Goal: Task Accomplishment & Management: Use online tool/utility

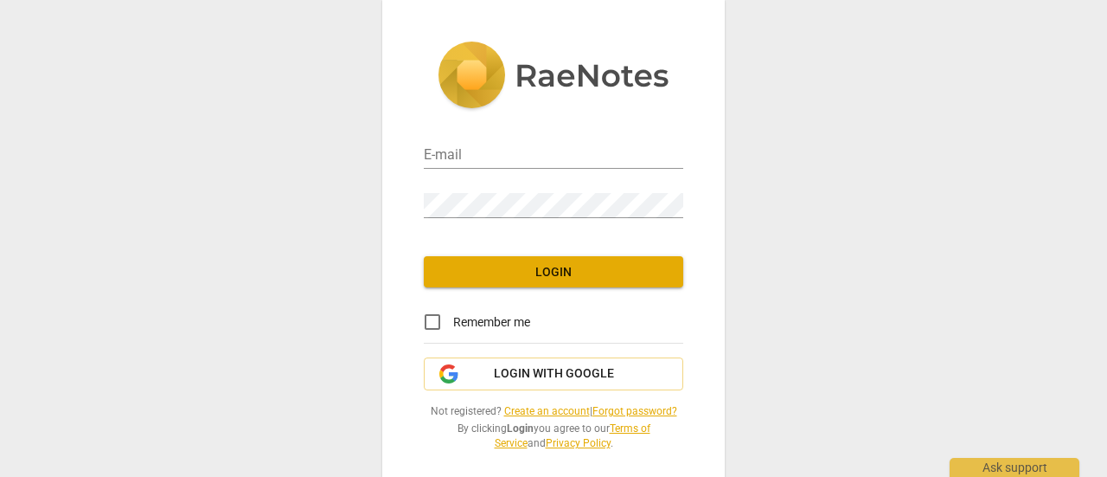
click at [478, 142] on div "E-mail" at bounding box center [553, 149] width 259 height 39
click at [490, 151] on input "email" at bounding box center [553, 156] width 259 height 25
type input "info@lyndahoffman.com"
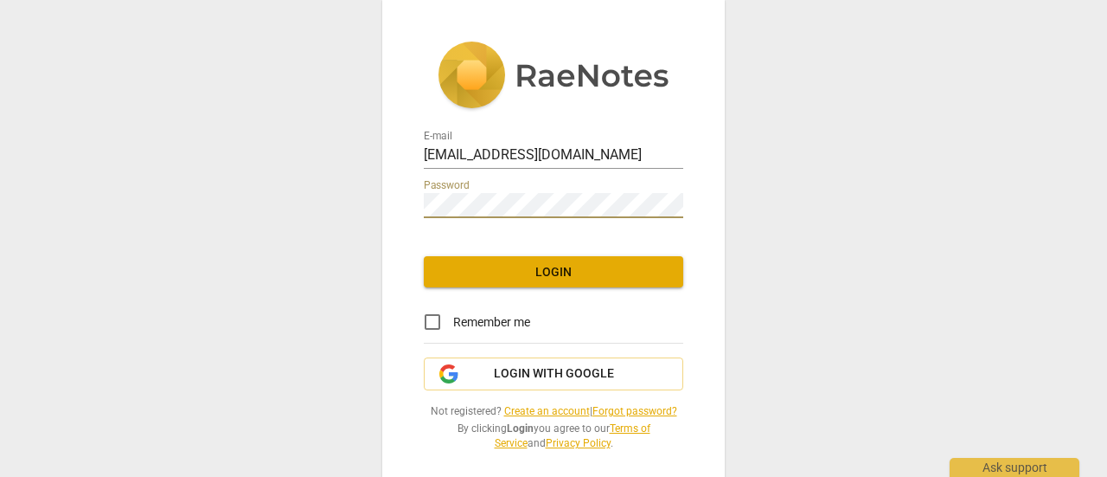
click at [600, 267] on span "Login" at bounding box center [554, 272] width 232 height 17
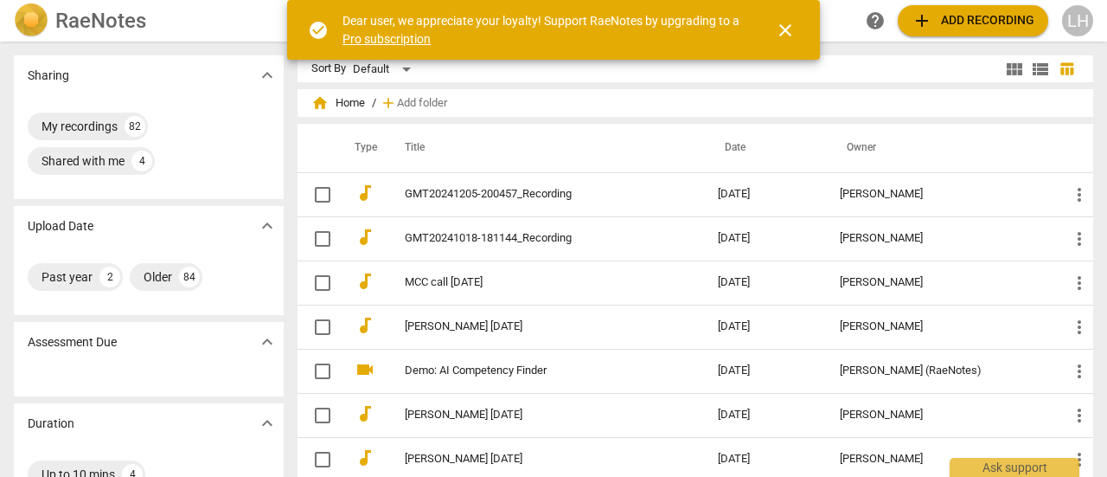
click at [983, 20] on span "add Add recording" at bounding box center [973, 20] width 123 height 21
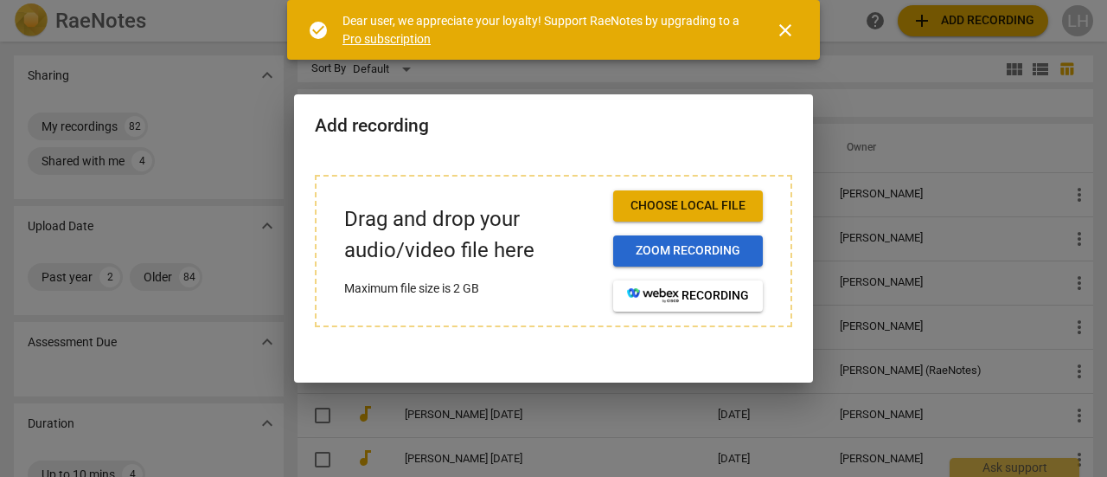
click at [730, 251] on span "Zoom recording" at bounding box center [688, 250] width 122 height 17
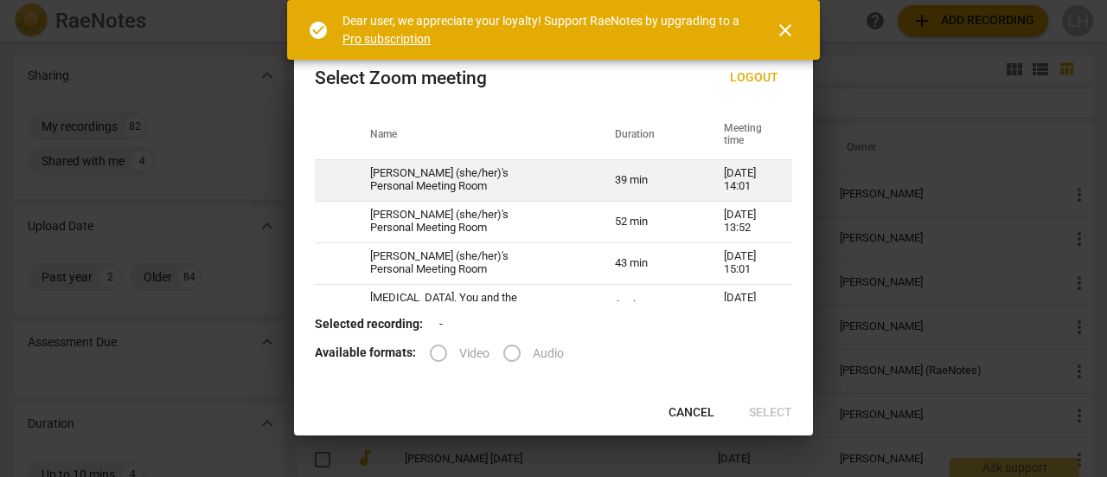
click at [713, 183] on td "09-25-2025 14:01" at bounding box center [747, 180] width 89 height 42
radio input "true"
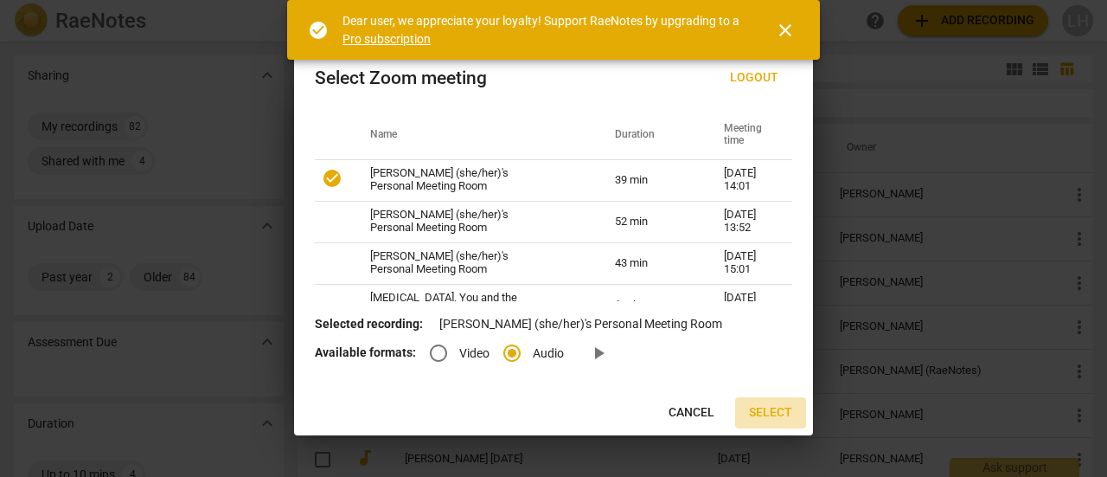
click at [785, 411] on span "Select" at bounding box center [770, 412] width 43 height 17
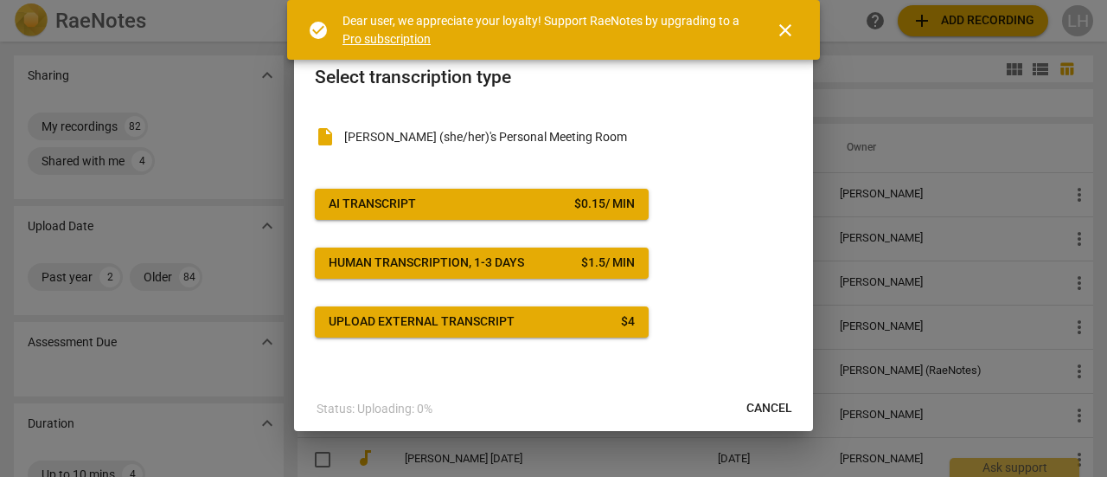
click at [785, 35] on span "close" at bounding box center [785, 30] width 21 height 21
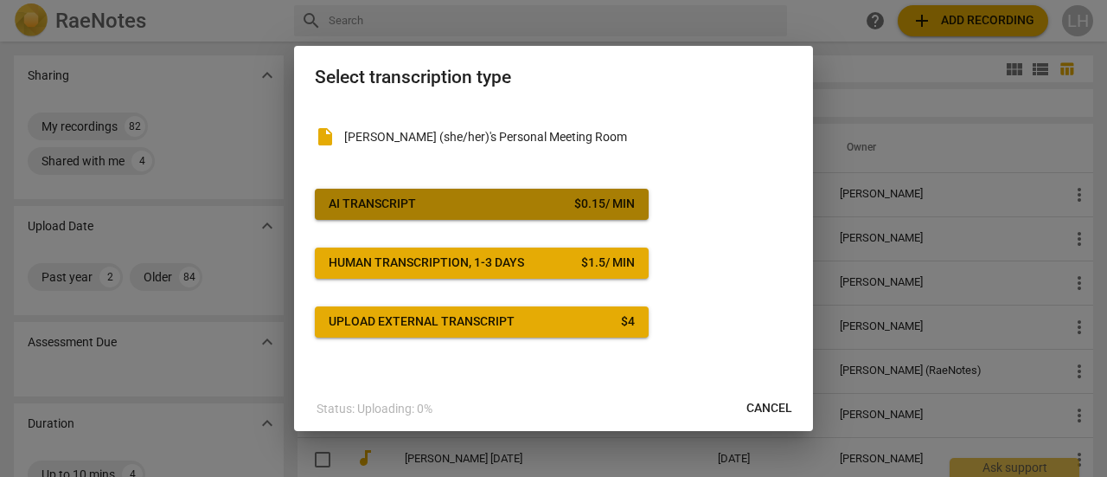
click at [456, 205] on span "AI Transcript $ 0.15 / min" at bounding box center [482, 203] width 306 height 17
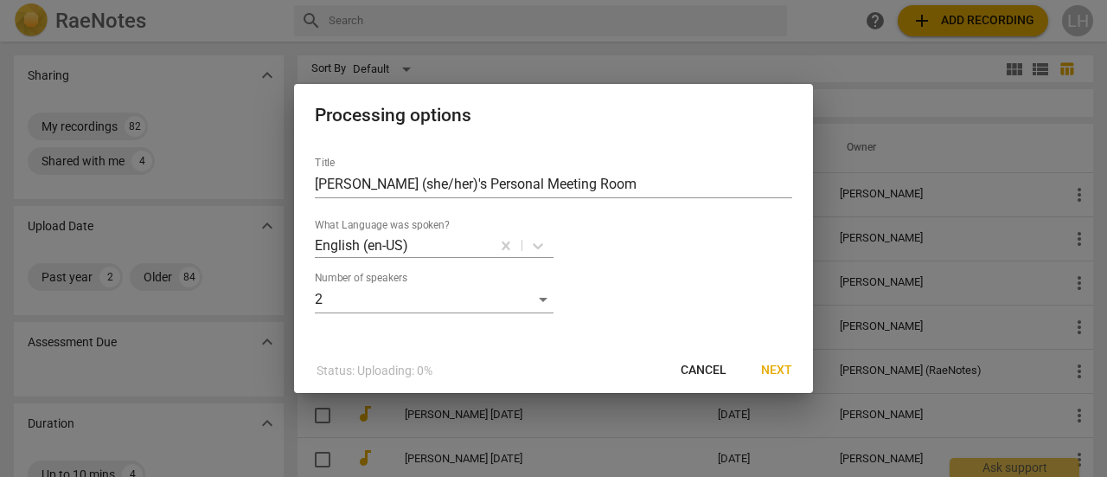
click at [780, 366] on span "Next" at bounding box center [776, 370] width 31 height 17
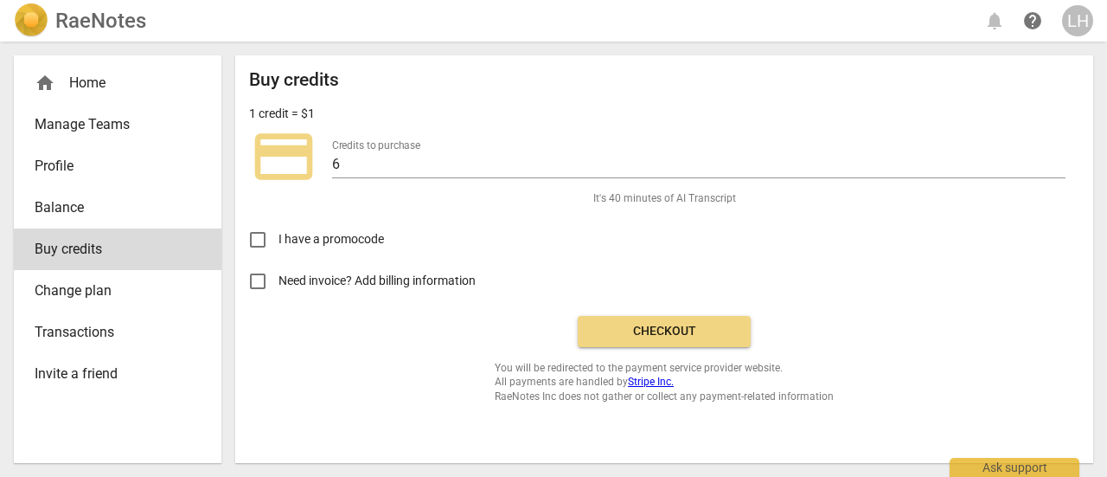
click at [258, 283] on input "Need invoice? Add billing information" at bounding box center [258, 281] width 42 height 42
checkbox input "true"
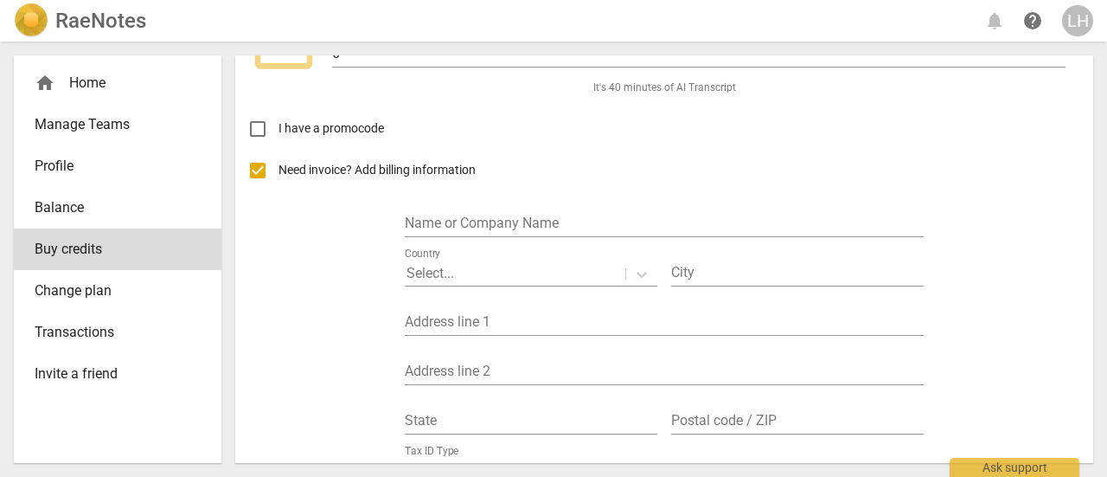
scroll to position [173, 0]
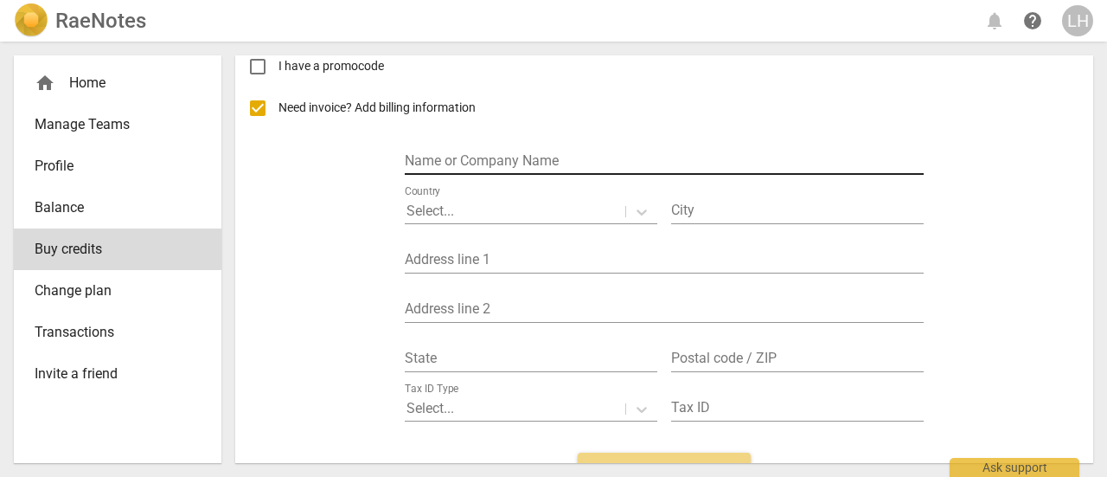
click at [497, 154] on input "text" at bounding box center [664, 162] width 519 height 25
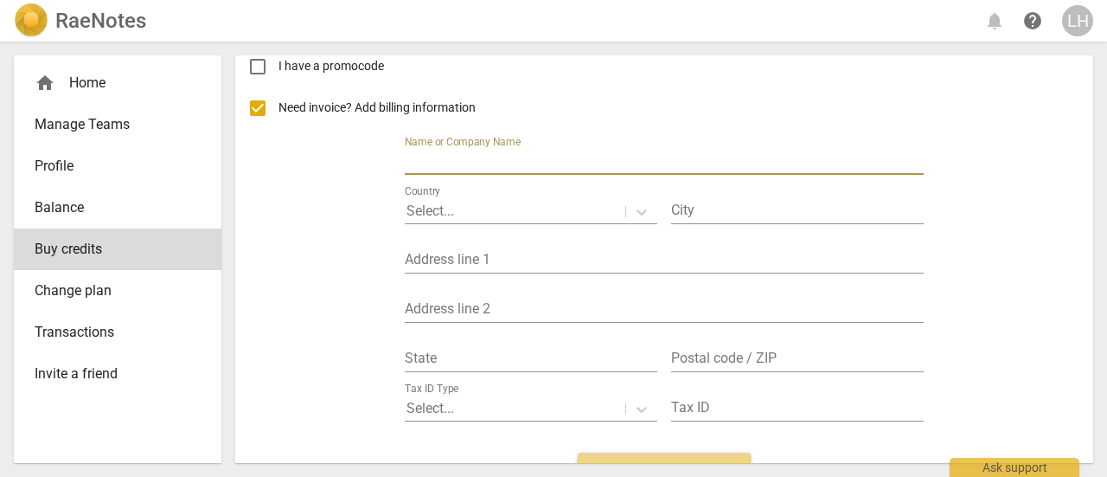
type input "Lynda Hoffman Life Coaching"
type input "Montreal"
type input "3792 Decarie"
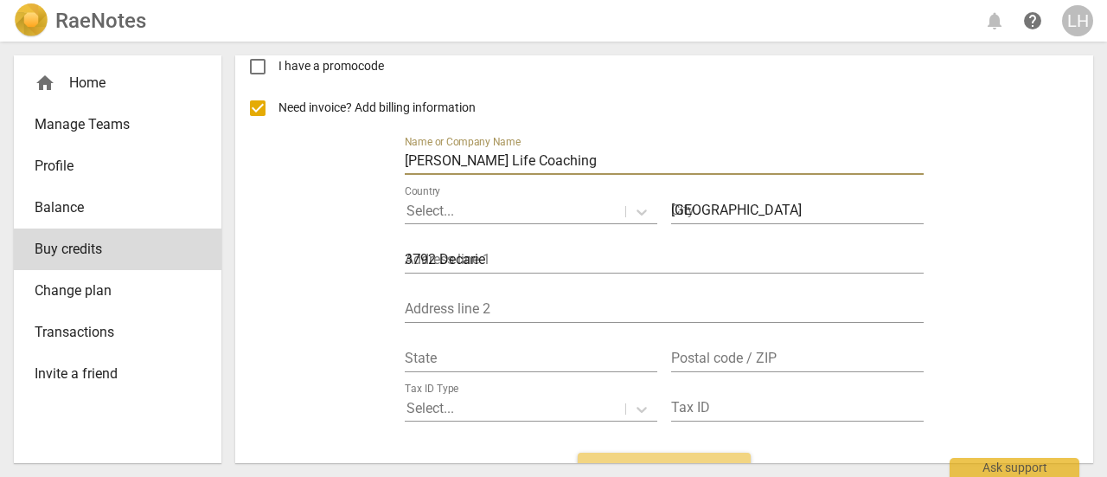
type input "QC"
type input "H4A 3J7"
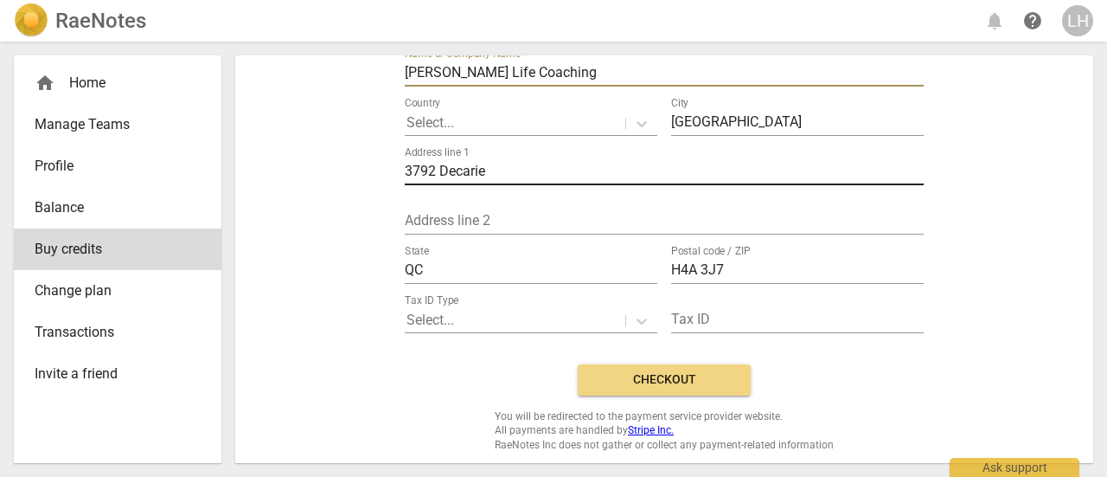
scroll to position [263, 0]
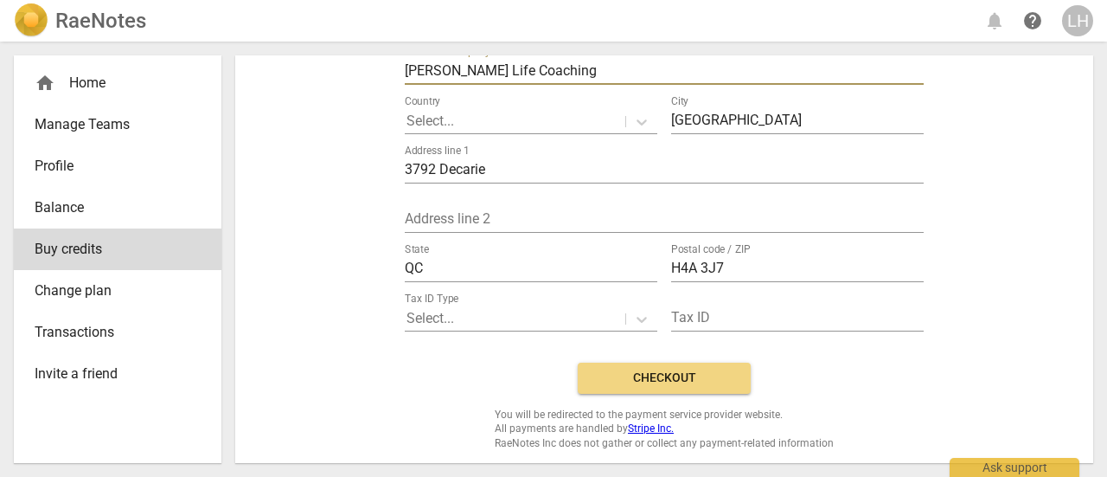
click at [678, 375] on span "Checkout" at bounding box center [664, 377] width 145 height 17
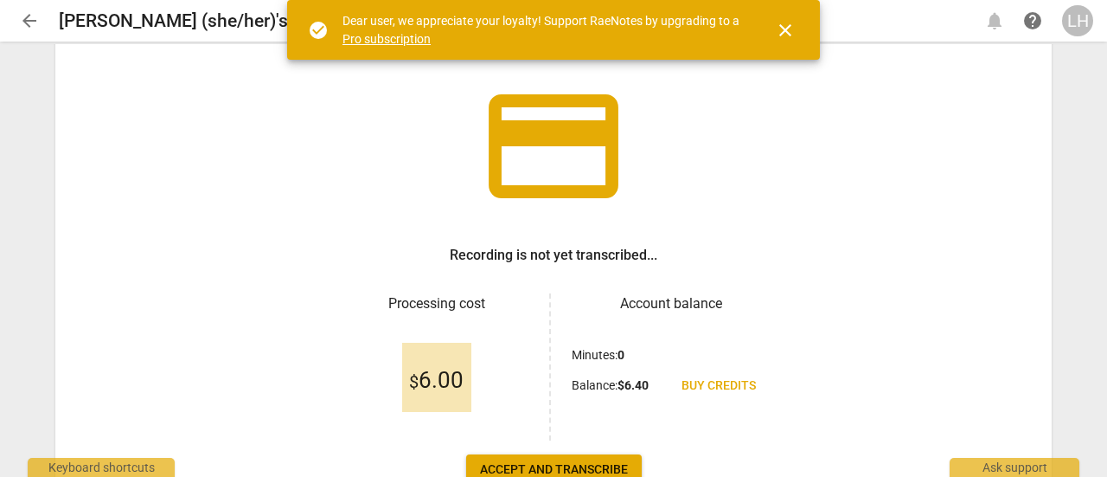
scroll to position [173, 0]
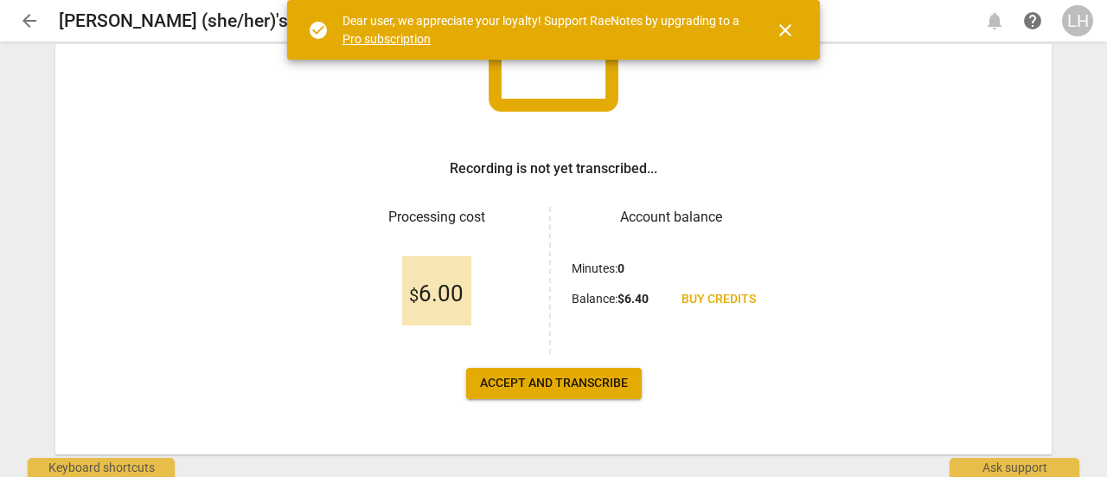
click at [607, 387] on span "Accept and transcribe" at bounding box center [554, 383] width 148 height 17
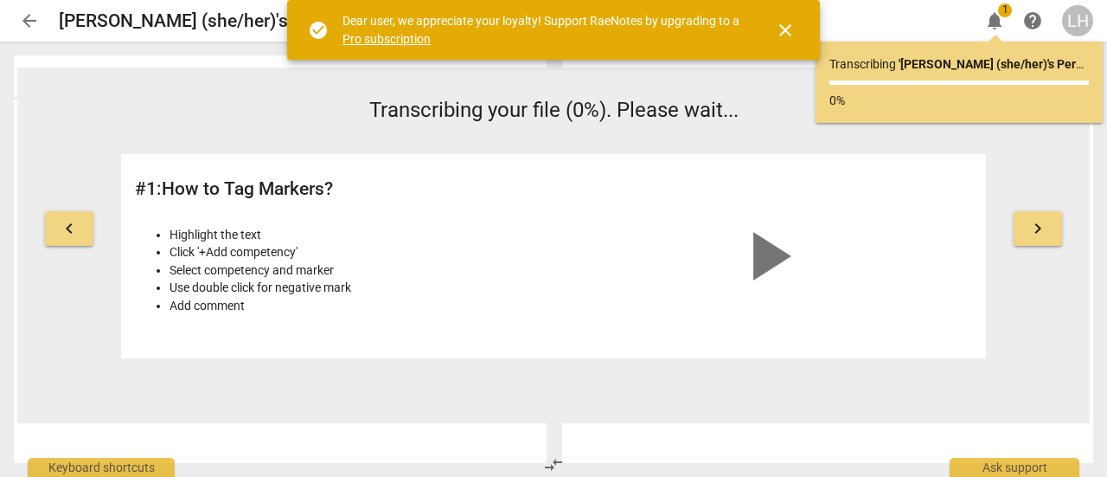
click at [368, 37] on link "Pro subscription" at bounding box center [387, 39] width 88 height 14
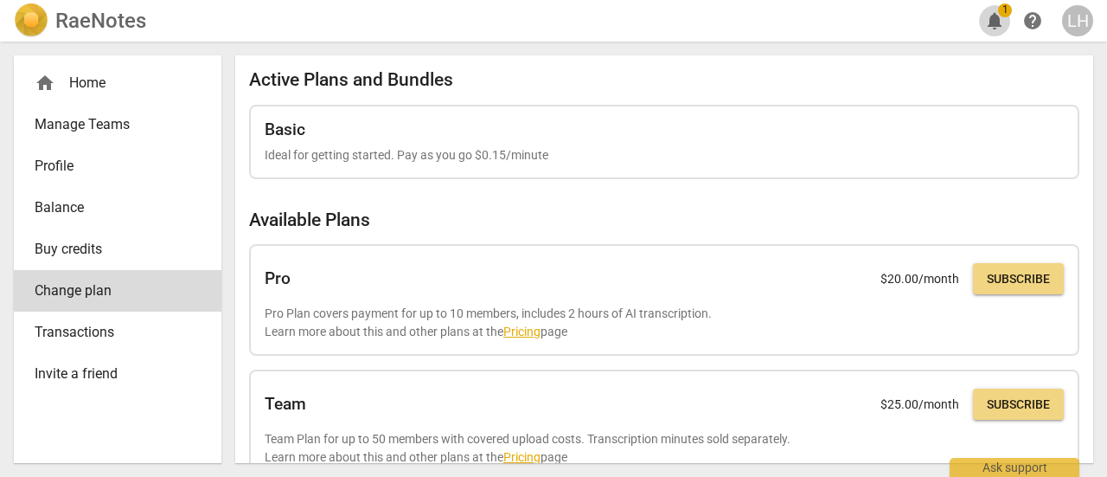
click at [996, 15] on span "notifications" at bounding box center [994, 20] width 21 height 21
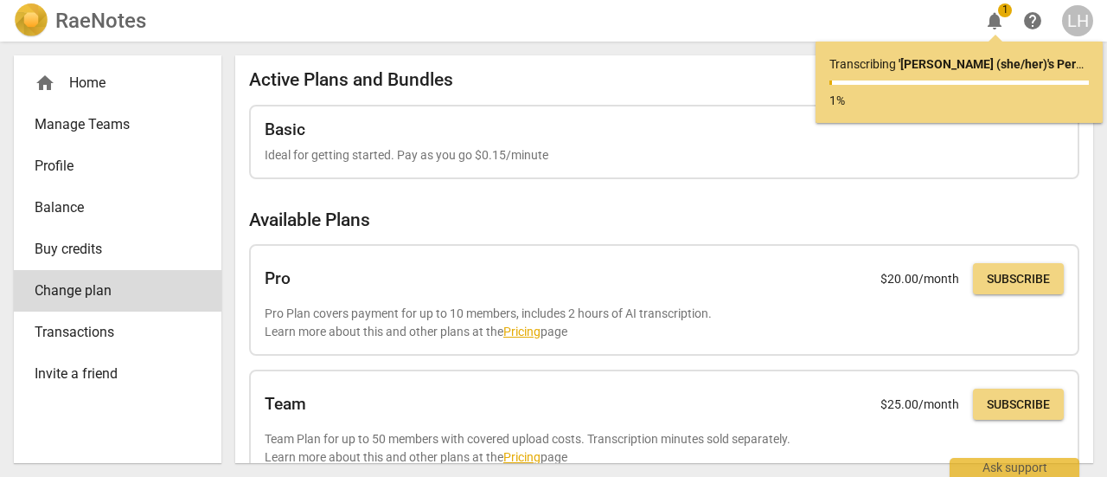
click at [1033, 24] on span "help" at bounding box center [1032, 20] width 21 height 21
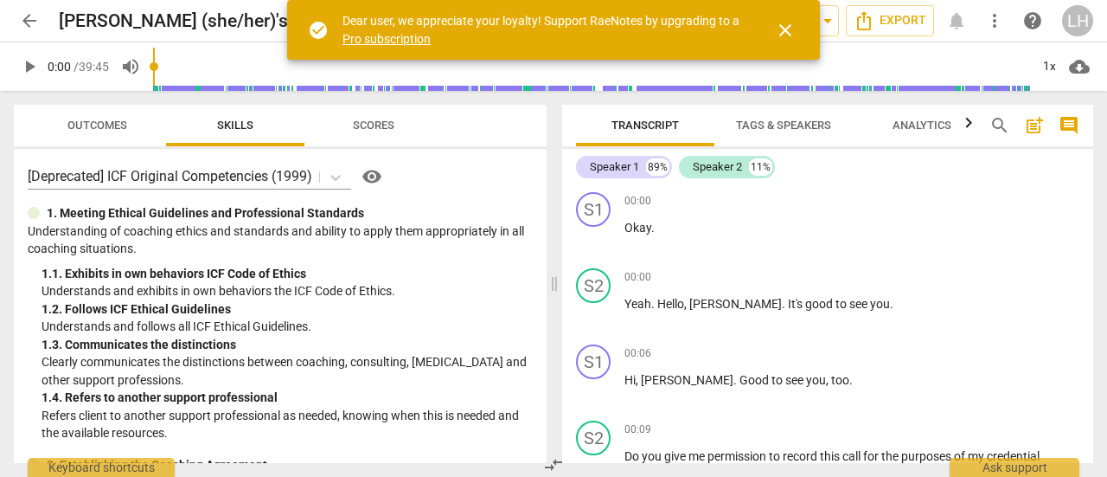
click at [360, 126] on span "Scores" at bounding box center [374, 124] width 42 height 13
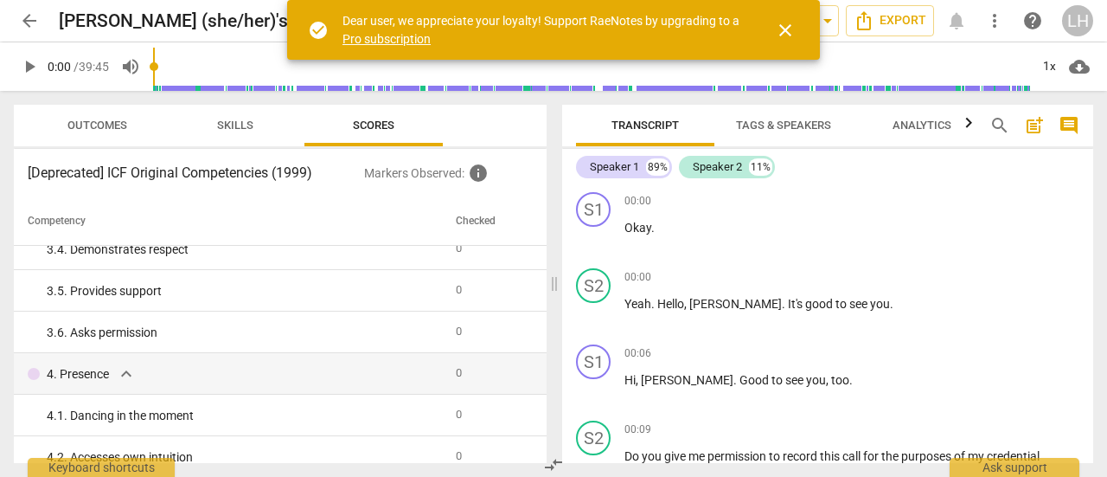
scroll to position [692, 0]
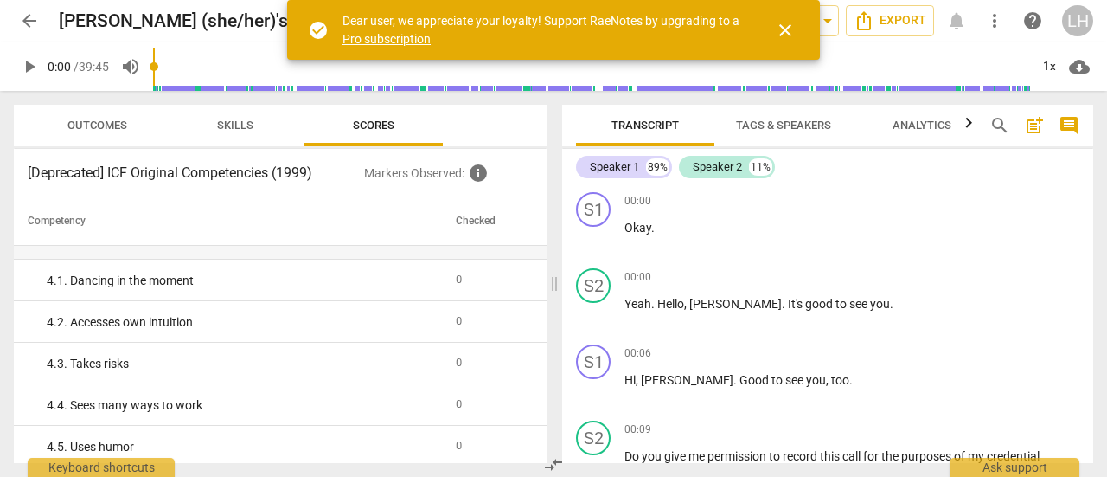
click at [930, 126] on span "Analytics" at bounding box center [922, 124] width 59 height 13
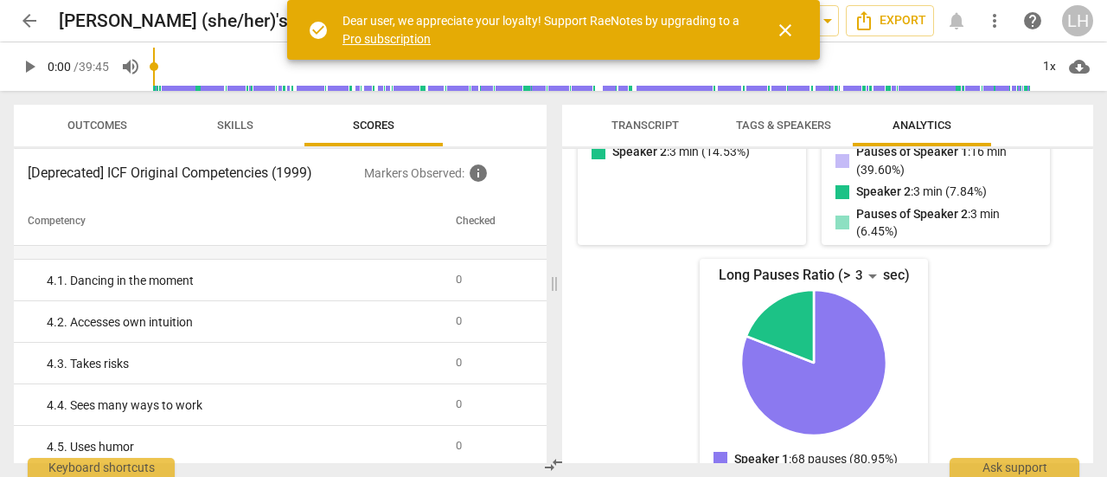
scroll to position [482, 0]
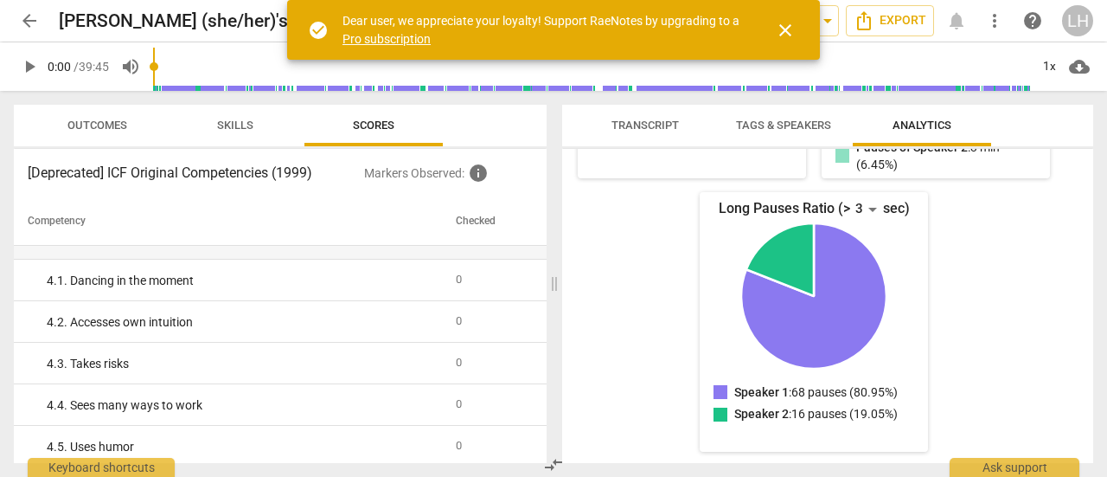
click at [786, 125] on span "Tags & Speakers" at bounding box center [783, 124] width 95 height 13
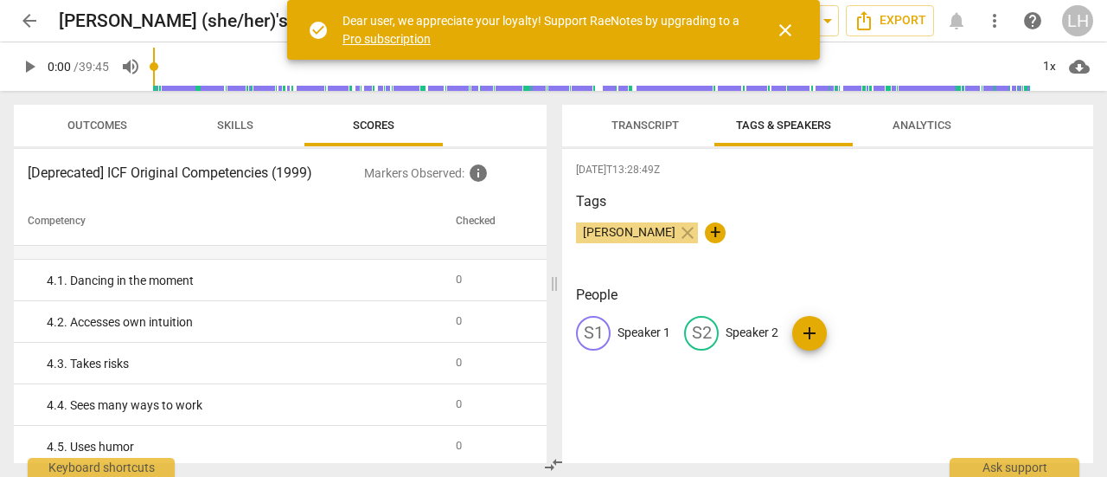
click at [647, 131] on span "Transcript" at bounding box center [645, 124] width 67 height 13
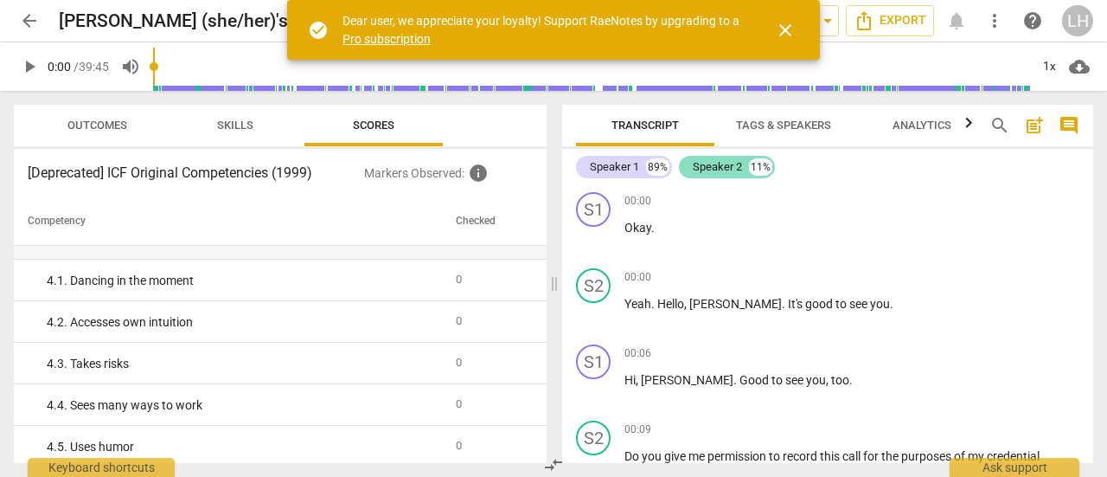
click at [733, 165] on div "Speaker 2" at bounding box center [717, 166] width 49 height 17
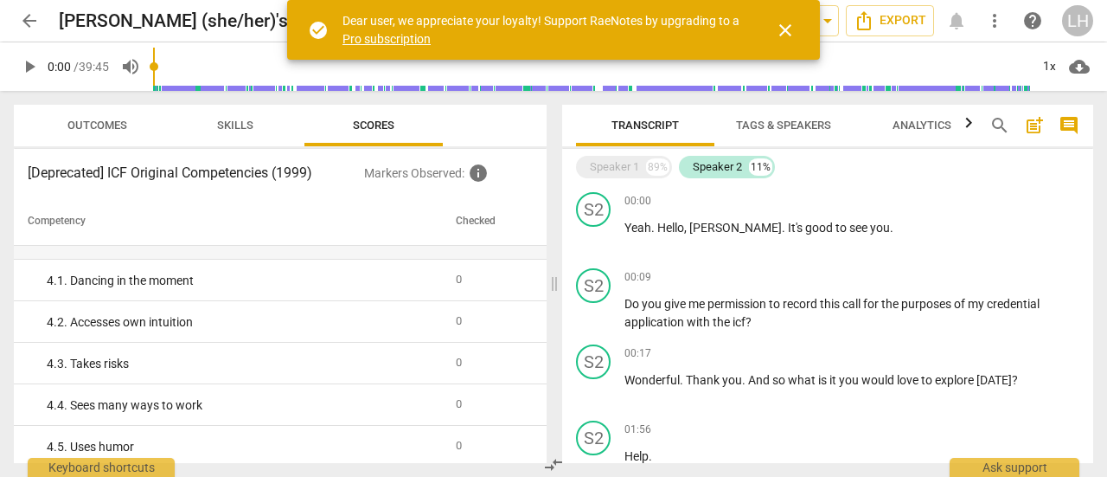
click at [758, 125] on span "Tags & Speakers" at bounding box center [783, 124] width 95 height 13
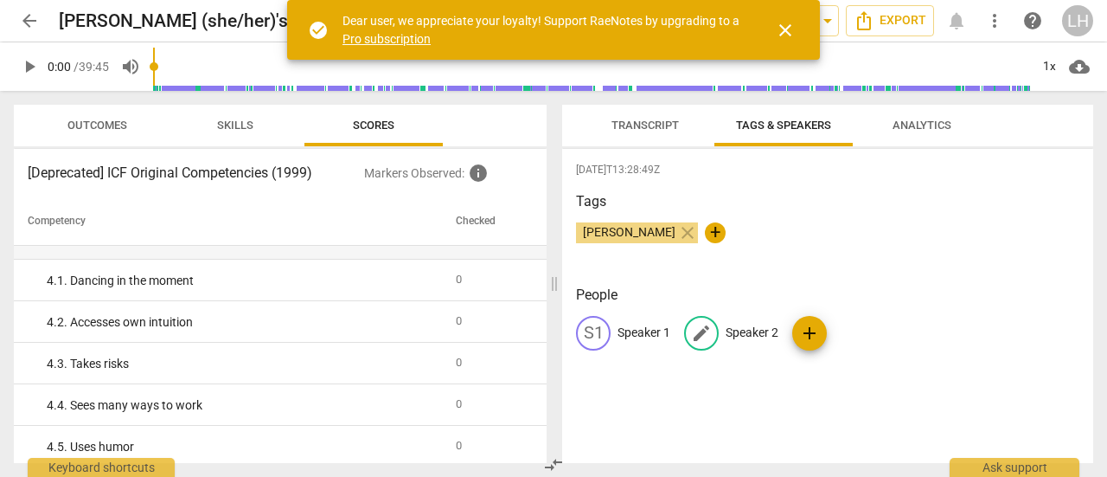
click at [695, 330] on span "edit" at bounding box center [701, 333] width 21 height 21
type input "Coach"
click at [618, 330] on p "Speaker 1" at bounding box center [644, 332] width 53 height 18
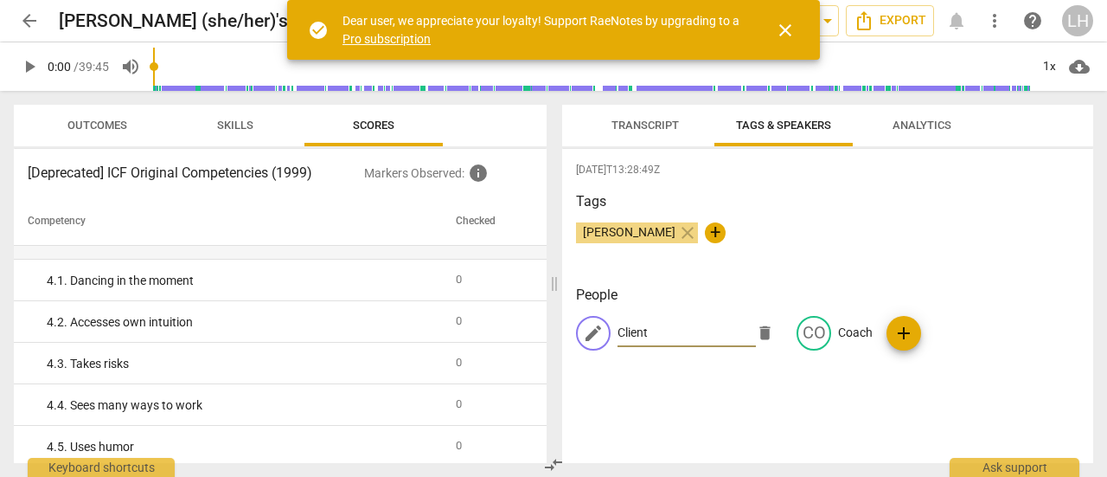
type input "Client"
click at [1031, 297] on h3 "People" at bounding box center [827, 295] width 503 height 21
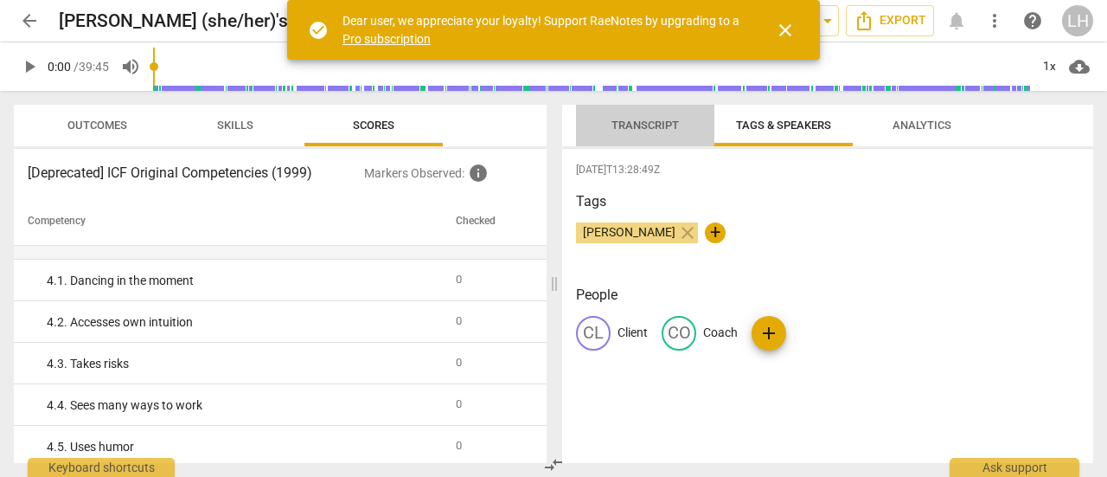
click at [648, 119] on span "Transcript" at bounding box center [645, 124] width 67 height 13
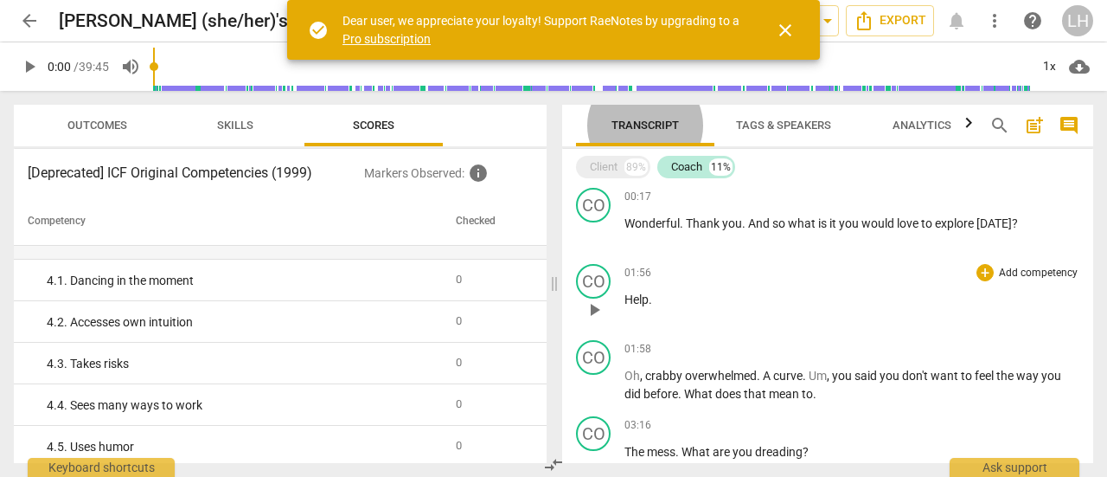
scroll to position [173, 0]
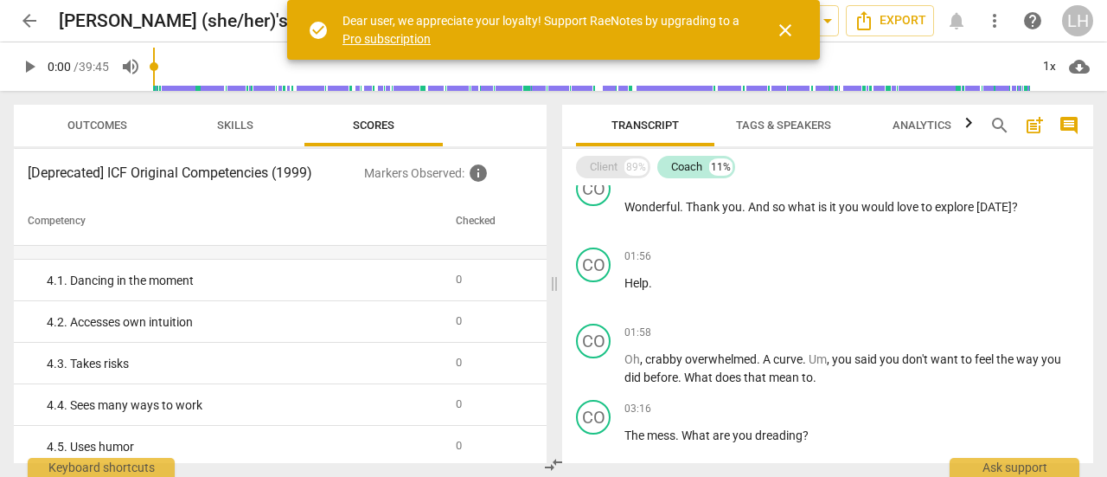
click at [609, 163] on div "Client" at bounding box center [604, 166] width 28 height 17
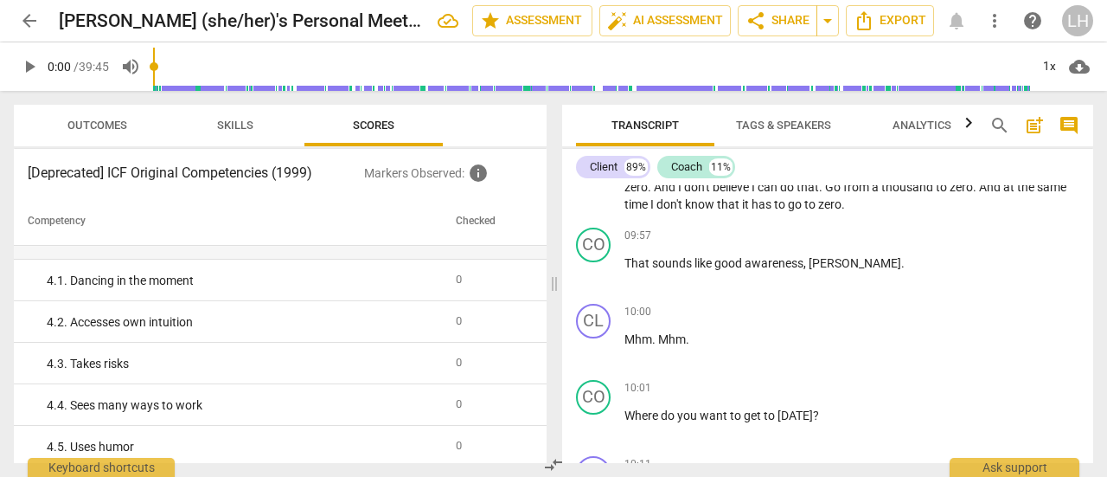
scroll to position [3079, 0]
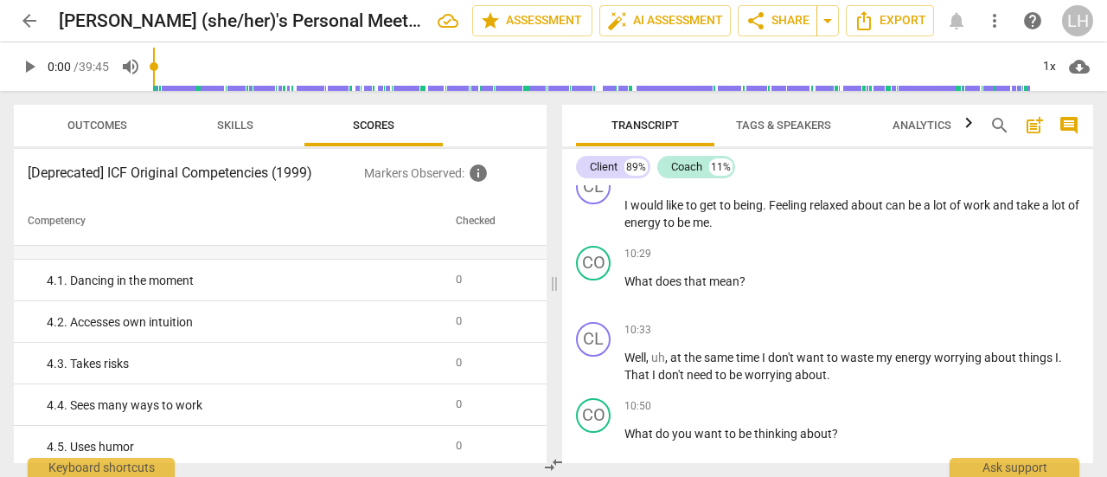
click at [1074, 125] on span "comment" at bounding box center [1069, 125] width 21 height 21
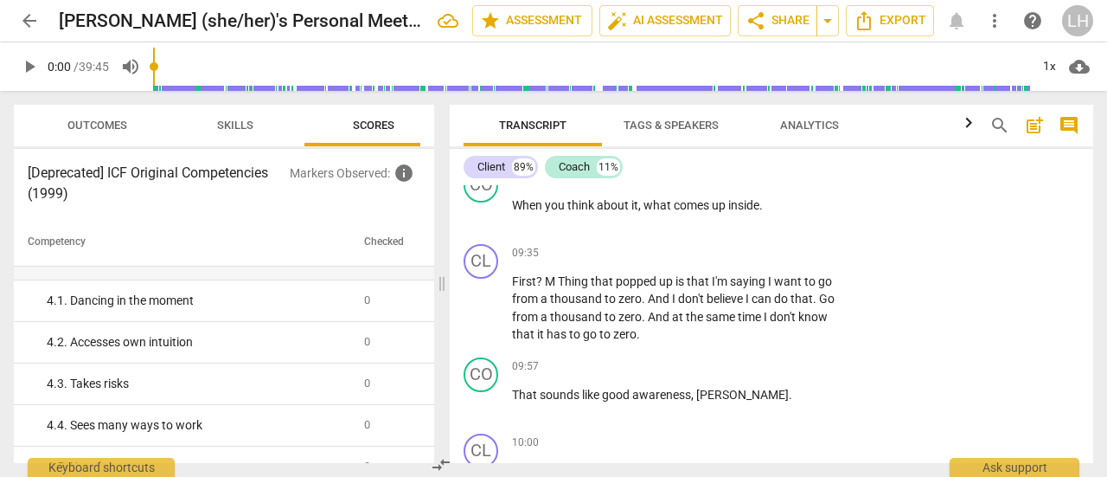
scroll to position [3495, 0]
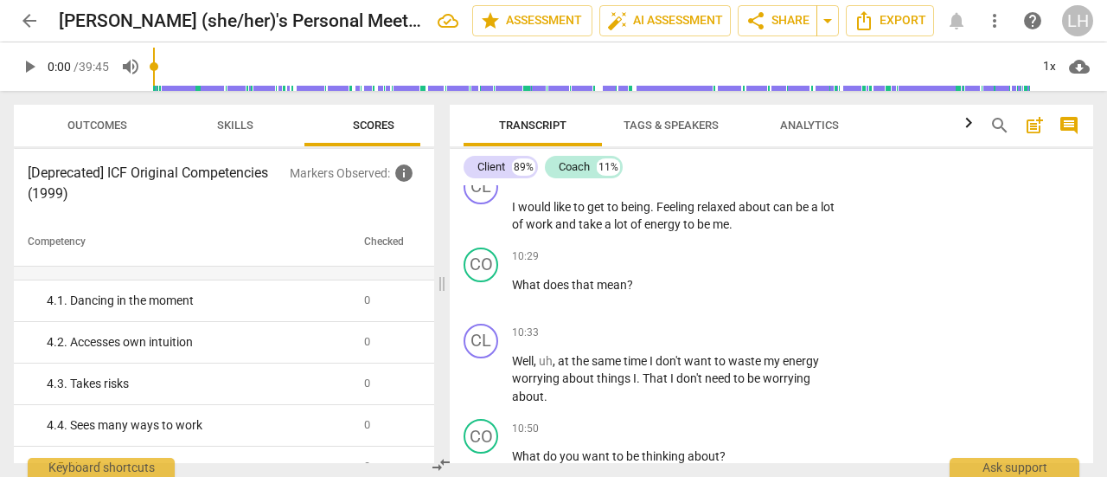
click at [1031, 130] on span "post_add" at bounding box center [1034, 125] width 21 height 21
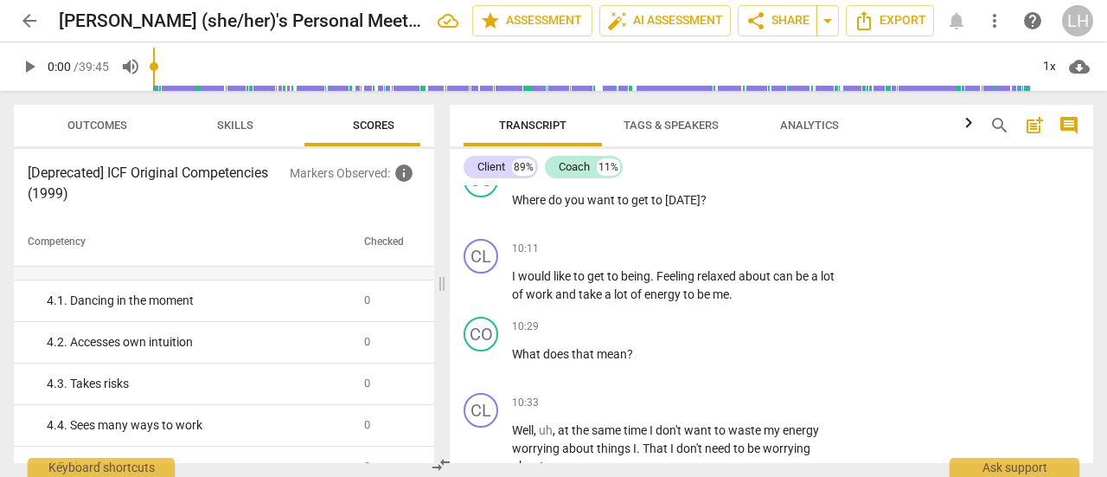
scroll to position [38, 0]
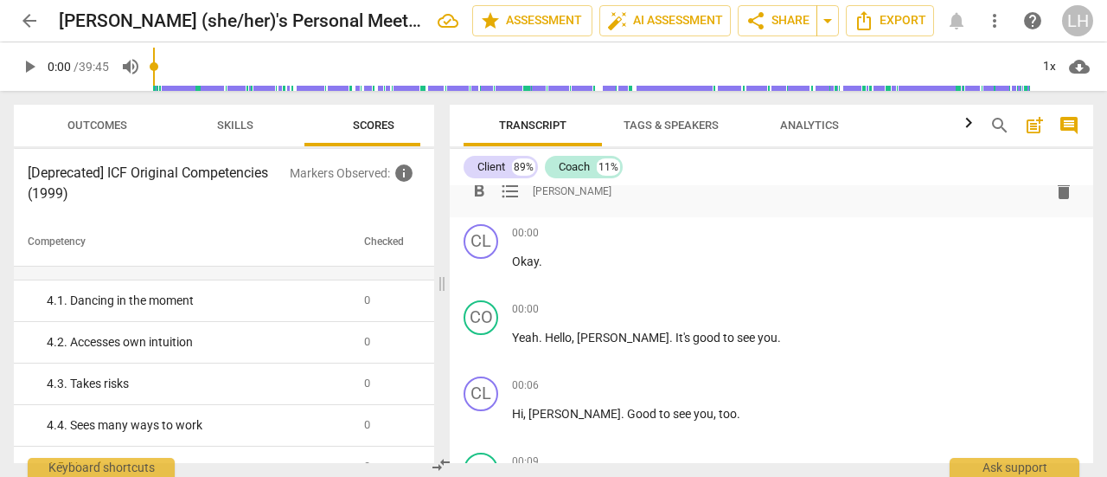
click at [1068, 126] on span "comment" at bounding box center [1069, 125] width 21 height 21
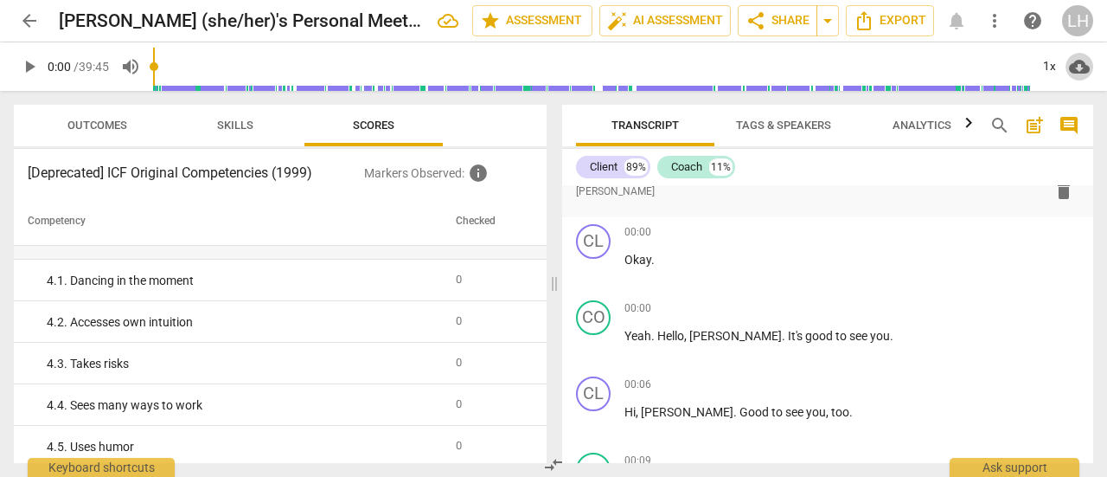
click at [1079, 68] on span "cloud_download" at bounding box center [1079, 66] width 21 height 21
click at [657, 22] on div at bounding box center [553, 238] width 1107 height 477
click at [659, 22] on span "auto_fix_high AI Assessment" at bounding box center [665, 20] width 116 height 21
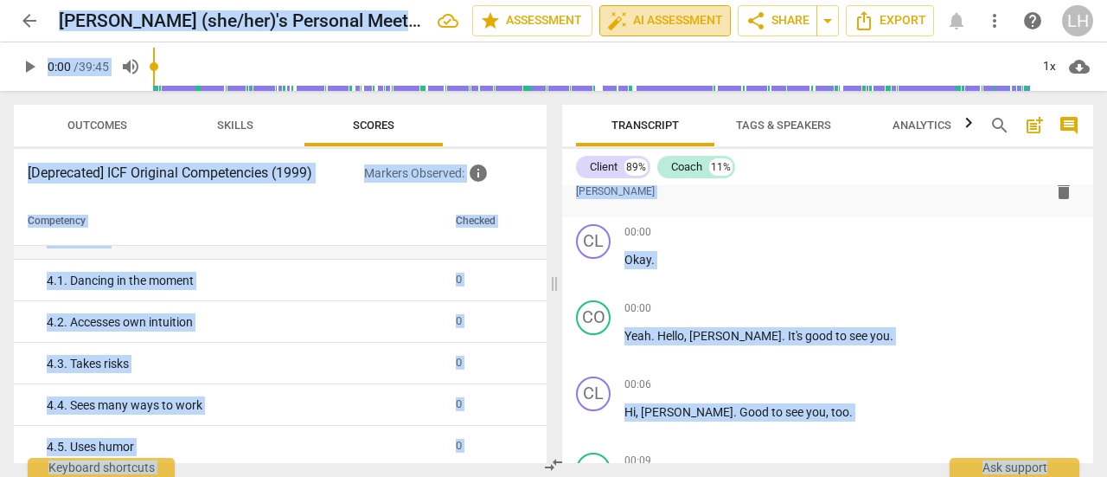
click at [657, 19] on span "auto_fix_high AI Assessment" at bounding box center [665, 20] width 116 height 21
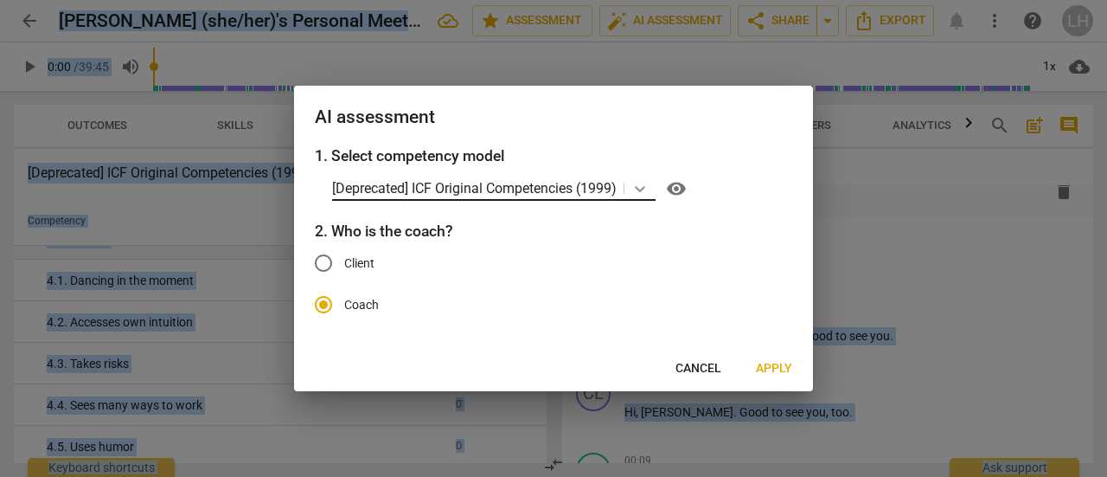
click at [637, 189] on icon at bounding box center [639, 188] width 17 height 17
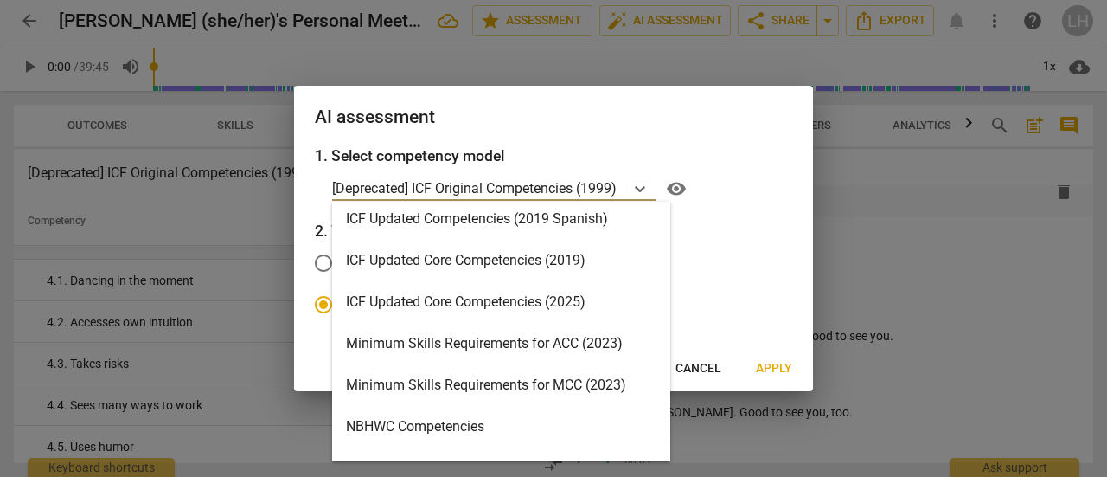
scroll to position [342, 0]
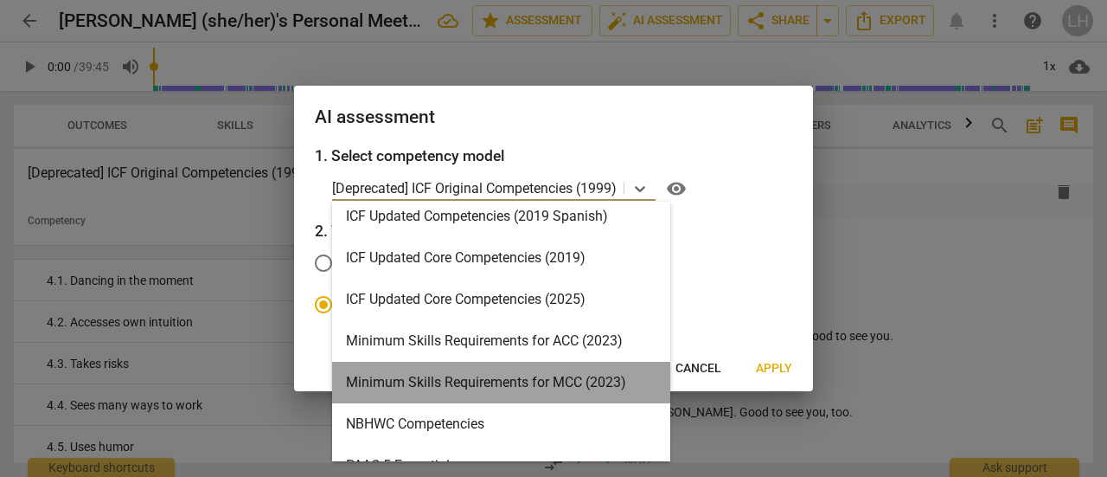
click at [603, 379] on div "Minimum Skills Requirements for MCC (2023)" at bounding box center [501, 383] width 338 height 42
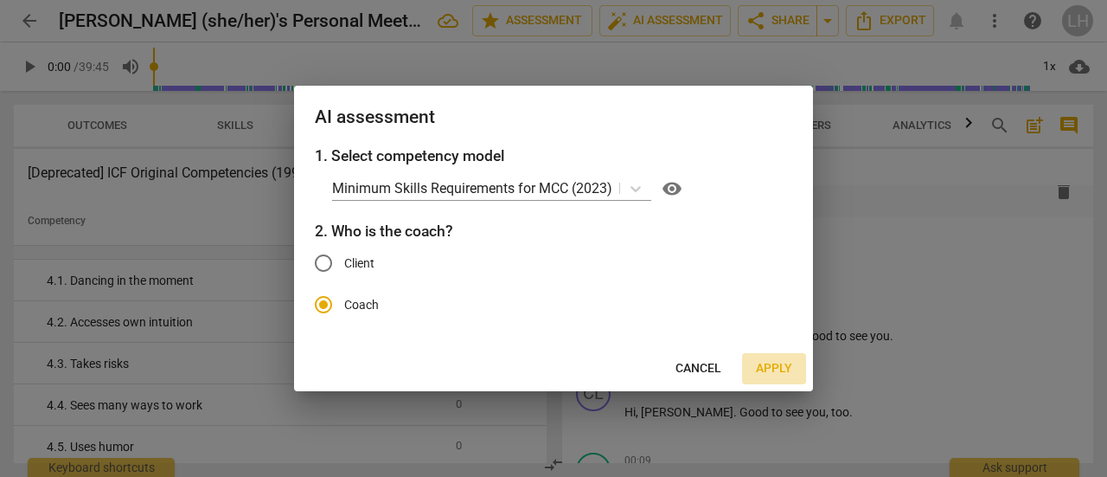
click at [787, 367] on span "Apply" at bounding box center [774, 368] width 36 height 17
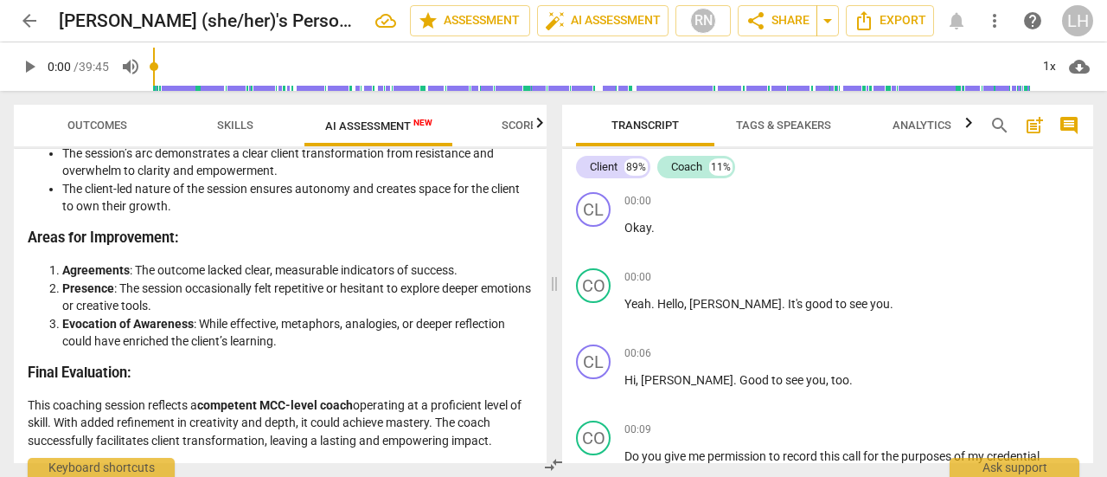
scroll to position [3755, 0]
click at [787, 27] on span "share Share" at bounding box center [778, 20] width 64 height 21
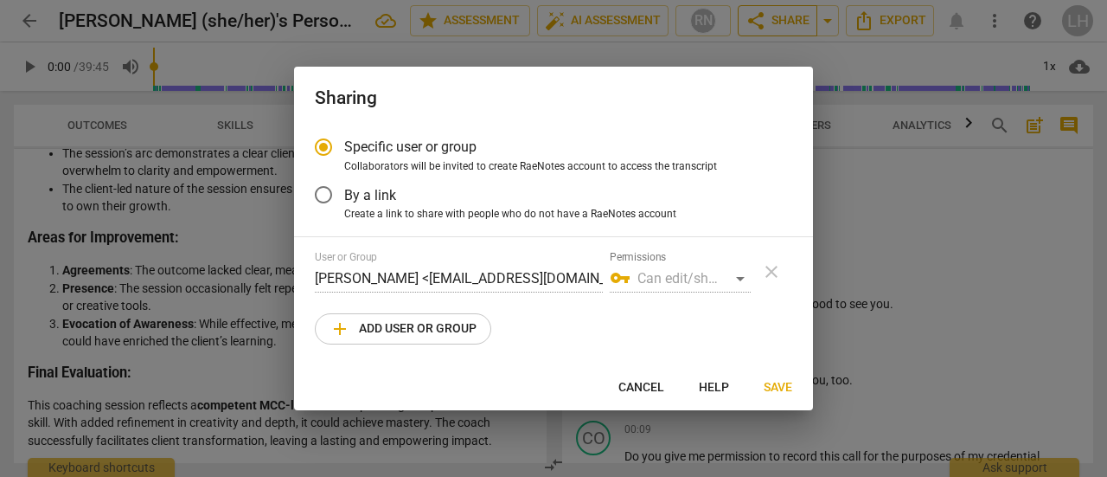
radio input "false"
click at [327, 194] on input "By a link" at bounding box center [324, 195] width 42 height 42
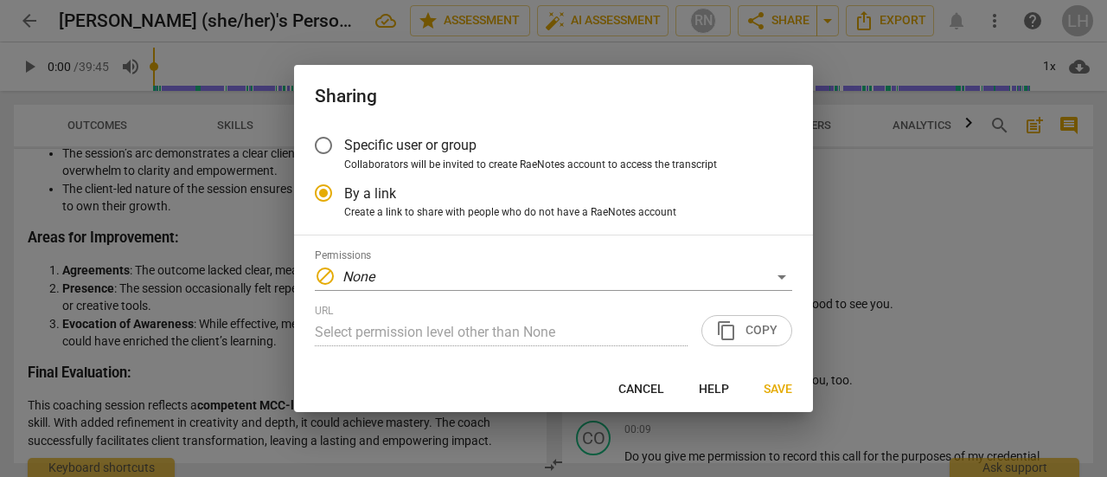
click at [913, 190] on div at bounding box center [553, 238] width 1107 height 477
radio input "false"
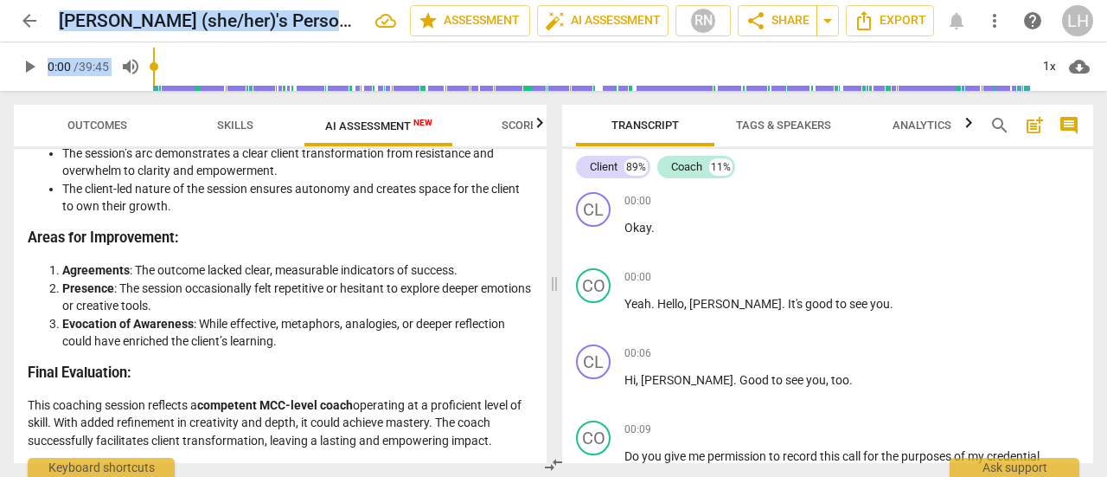
drag, startPoint x: 30, startPoint y: 200, endPoint x: 524, endPoint y: 445, distance: 551.2
copy div "Detailed Evaluation of the Coach's Approach This analysis evaluates the coachin…"
